Goal: Information Seeking & Learning: Learn about a topic

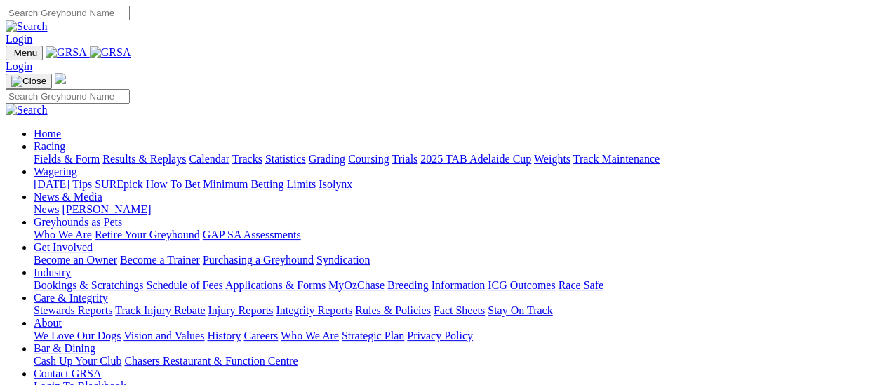
click at [79, 153] on link "Fields & Form" at bounding box center [67, 159] width 66 height 12
click at [59, 153] on link "Fields & Form" at bounding box center [67, 159] width 66 height 12
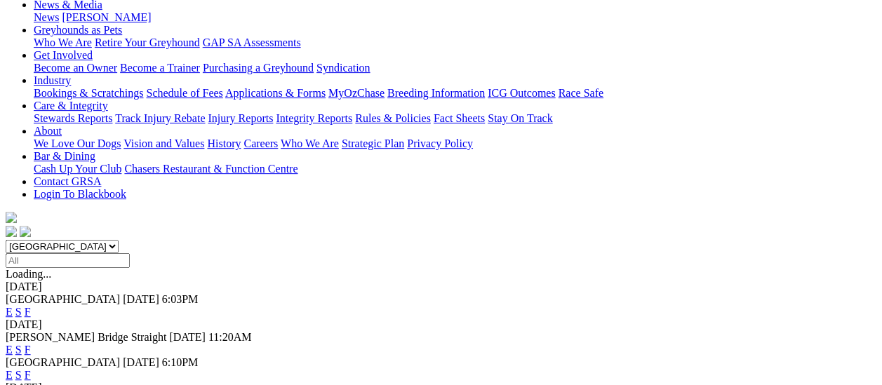
scroll to position [140, 0]
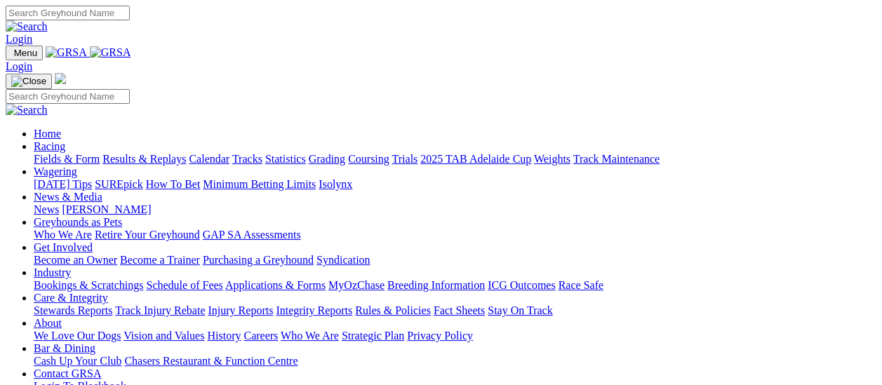
click at [142, 153] on link "Results & Replays" at bounding box center [143, 159] width 83 height 12
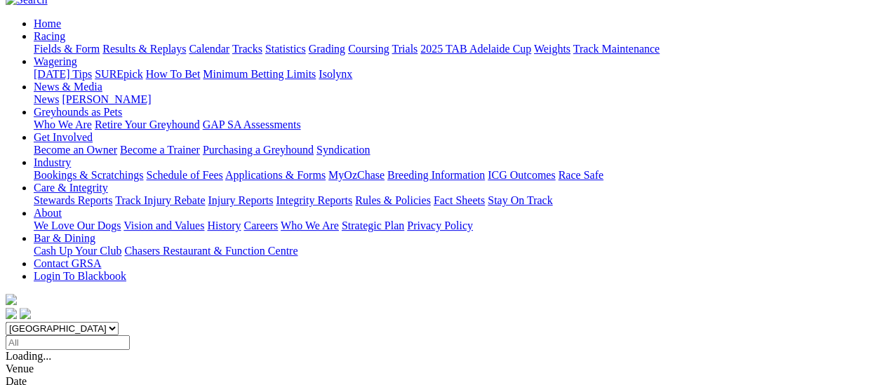
scroll to position [140, 0]
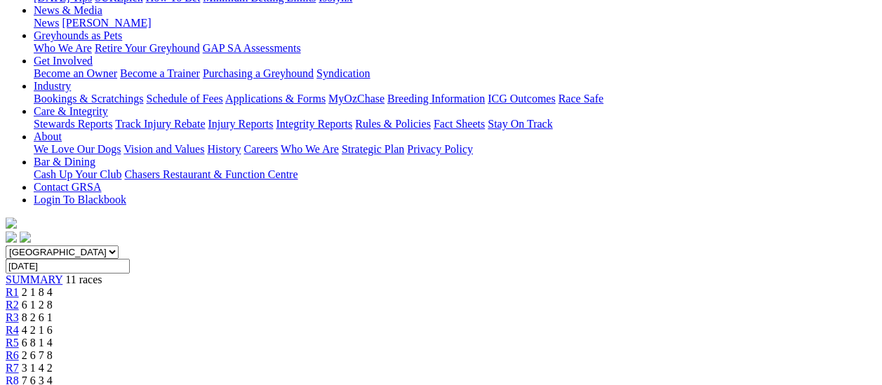
scroll to position [210, 0]
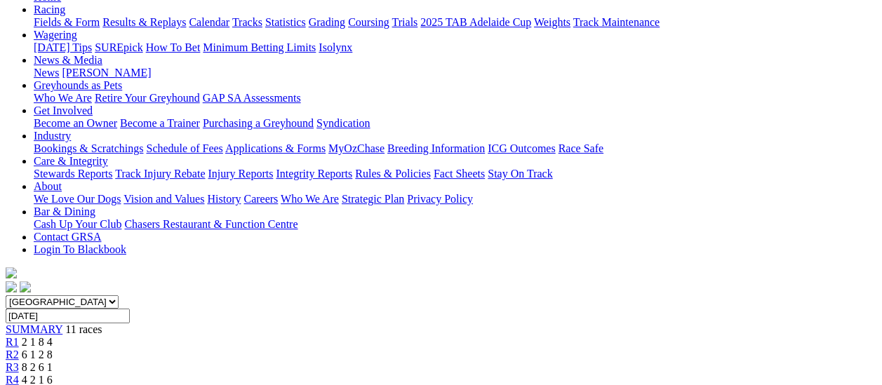
scroll to position [140, 0]
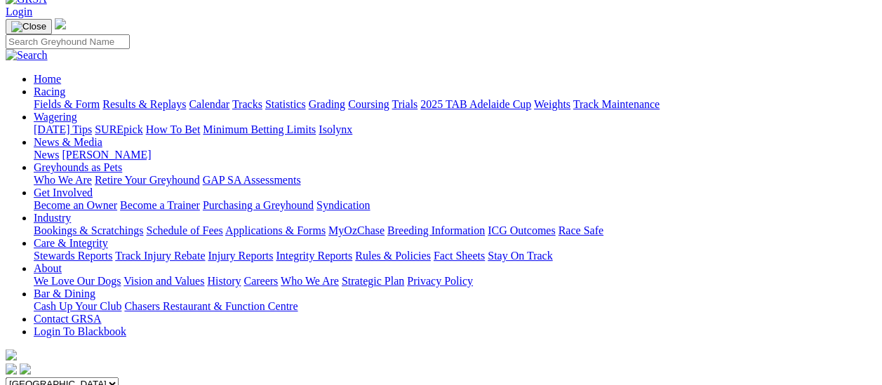
scroll to position [70, 0]
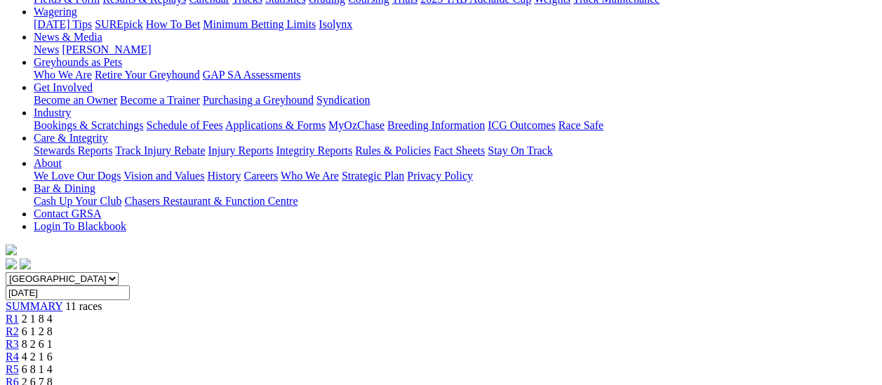
scroll to position [70, 0]
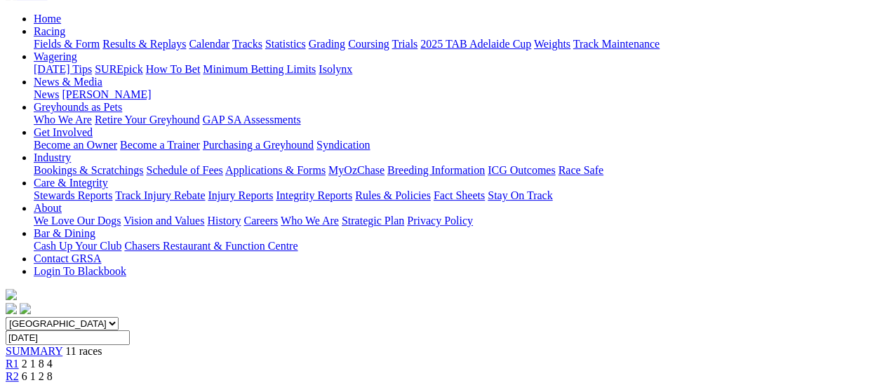
scroll to position [70, 0]
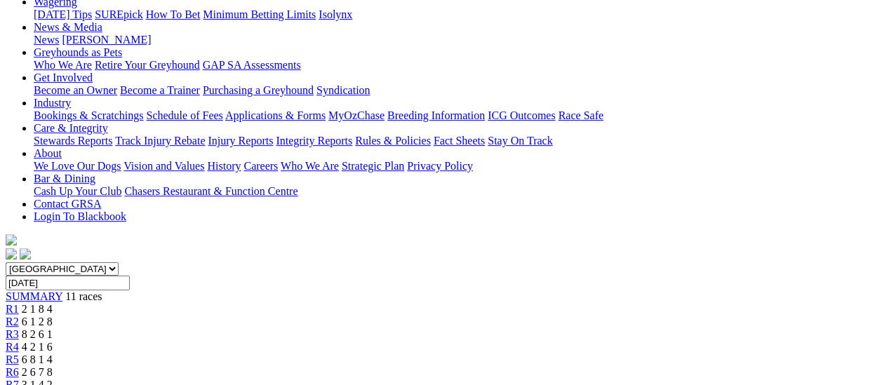
scroll to position [140, 0]
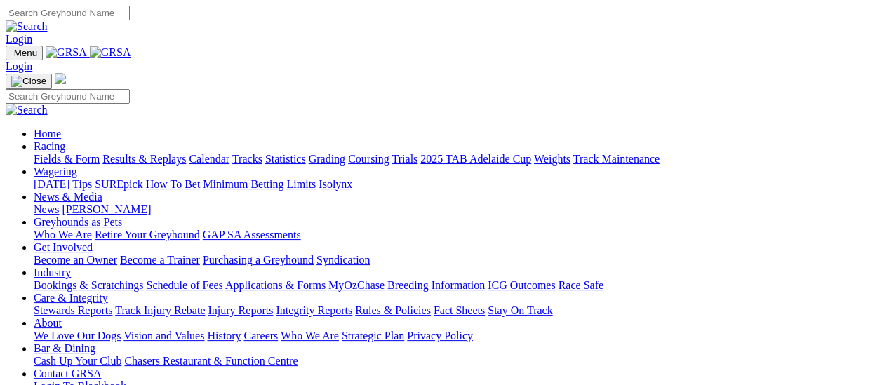
click at [84, 153] on link "Fields & Form" at bounding box center [67, 159] width 66 height 12
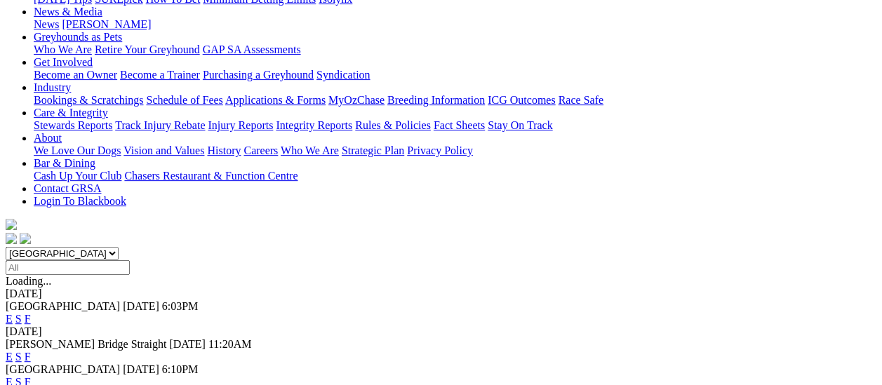
scroll to position [140, 0]
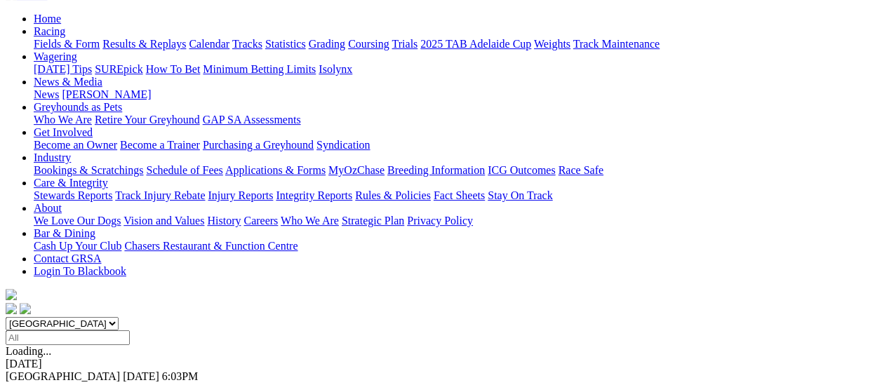
click at [31, 383] on link "F" at bounding box center [28, 389] width 6 height 12
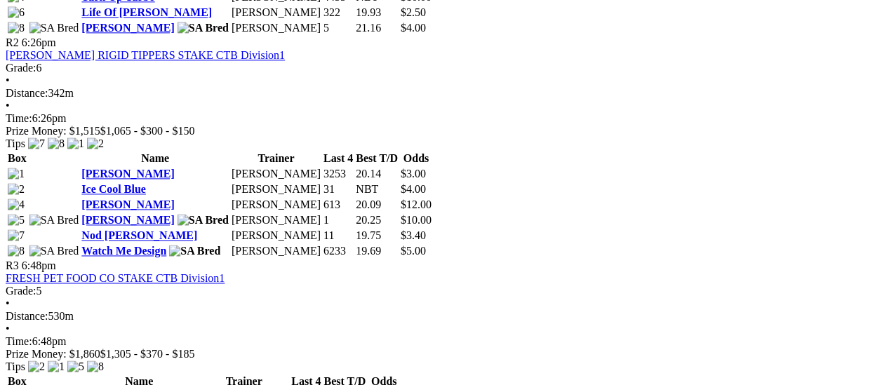
scroll to position [912, 0]
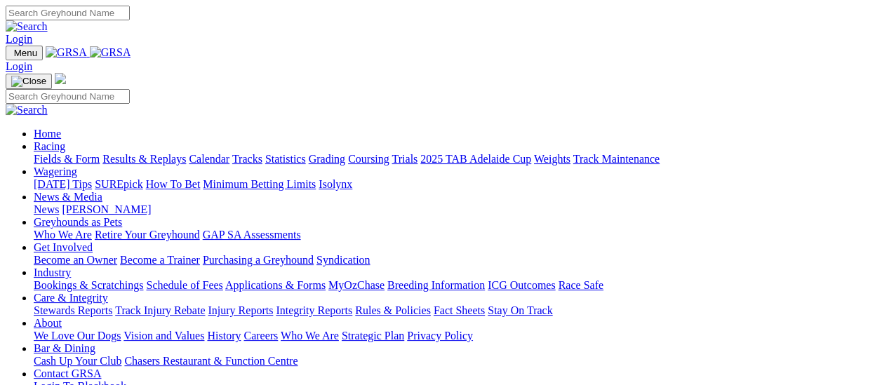
click at [65, 153] on link "Fields & Form" at bounding box center [67, 159] width 66 height 12
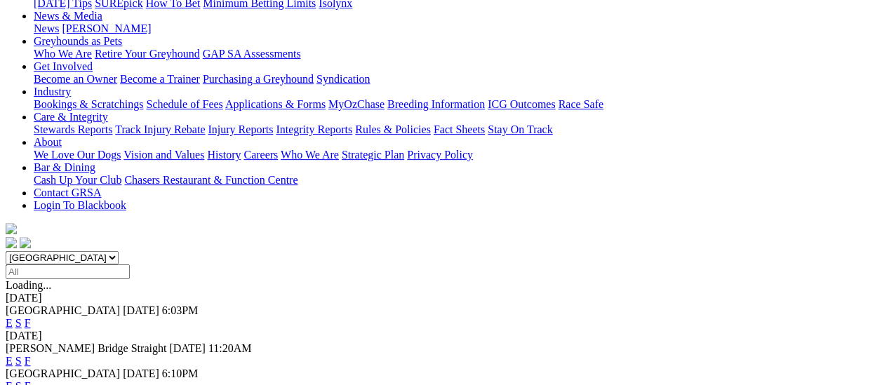
scroll to position [70, 0]
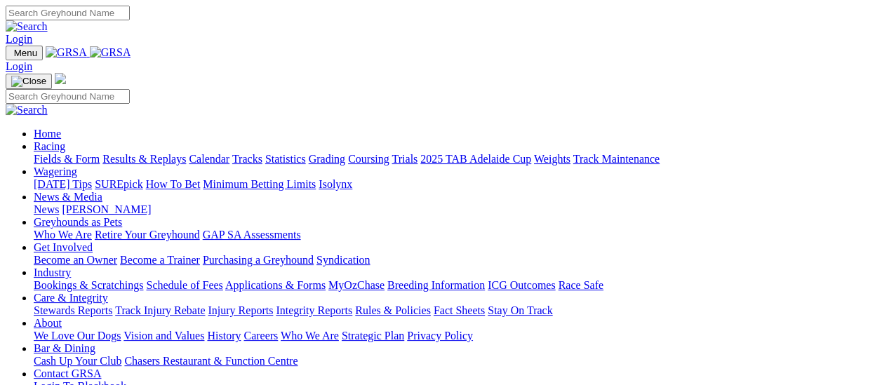
click at [69, 153] on link "Fields & Form" at bounding box center [67, 159] width 66 height 12
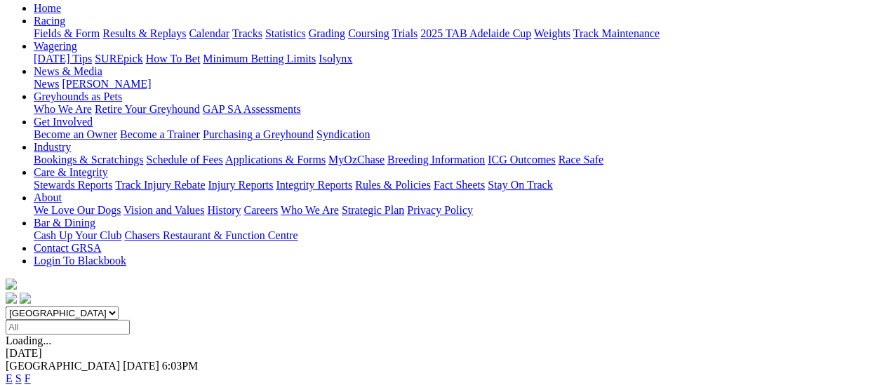
scroll to position [210, 0]
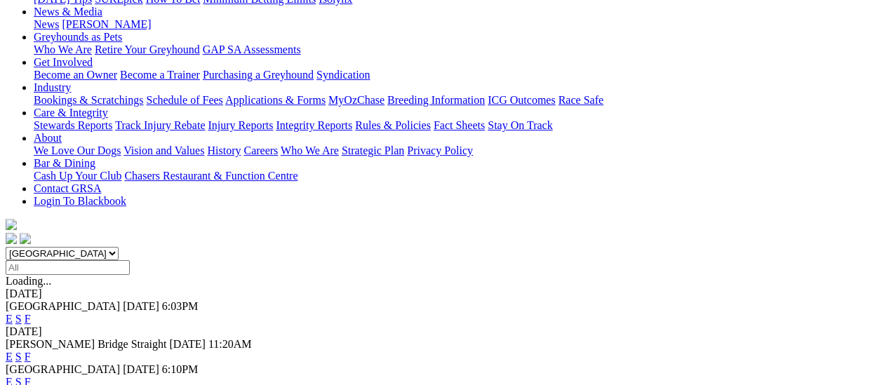
click at [31, 351] on link "F" at bounding box center [28, 357] width 6 height 12
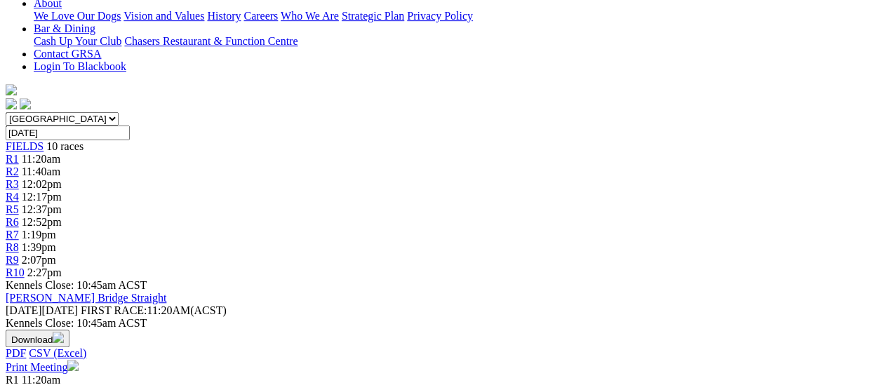
scroll to position [351, 0]
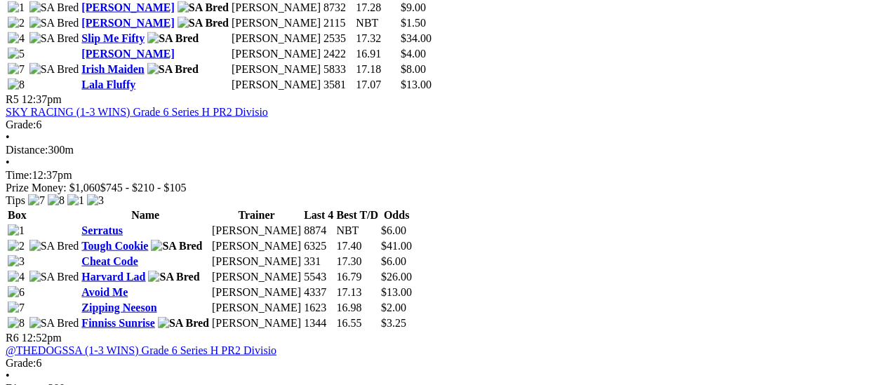
scroll to position [1403, 0]
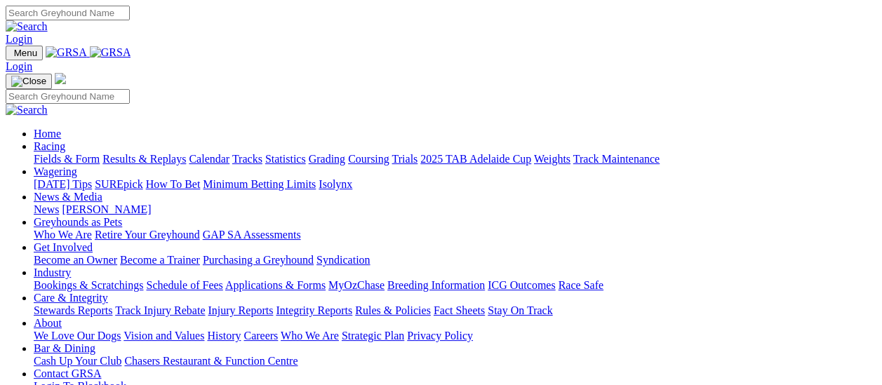
click at [72, 153] on link "Fields & Form" at bounding box center [67, 159] width 66 height 12
